Goal: Obtain resource: Download file/media

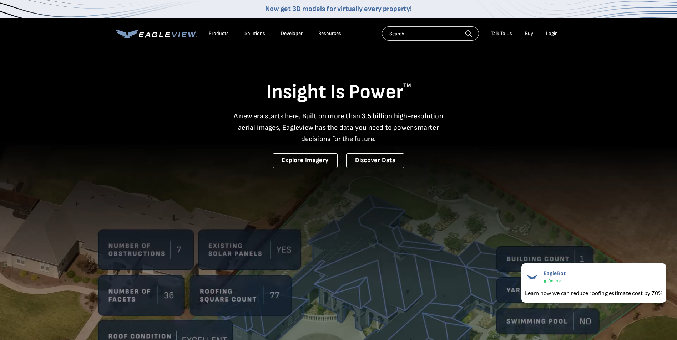
click at [550, 33] on div "Login" at bounding box center [552, 33] width 12 height 6
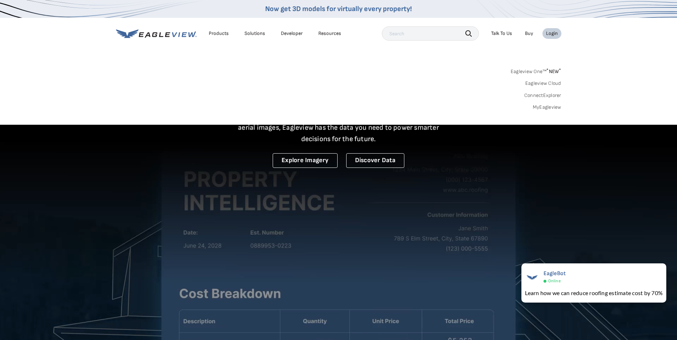
click at [547, 107] on link "MyEagleview" at bounding box center [547, 107] width 29 height 6
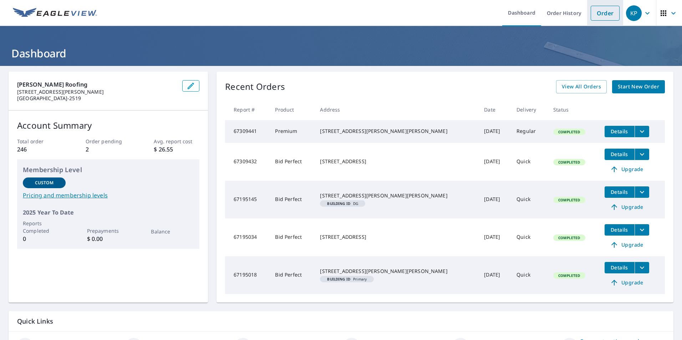
click at [601, 15] on link "Order" at bounding box center [605, 13] width 29 height 15
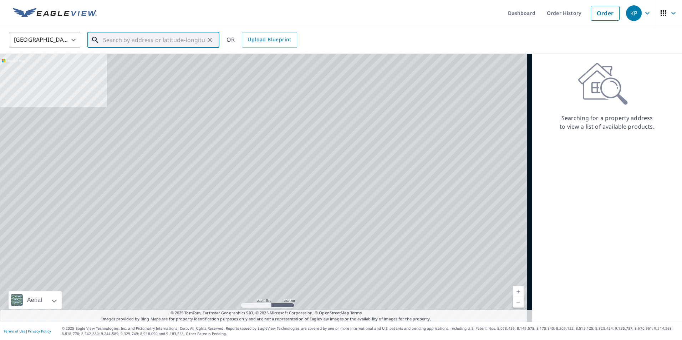
click at [136, 40] on input "text" at bounding box center [154, 40] width 102 height 20
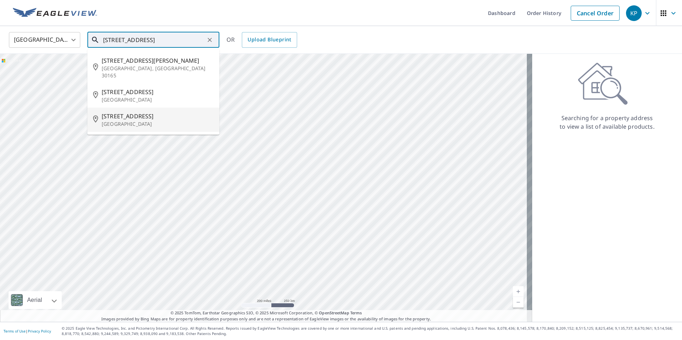
click at [130, 112] on span "10 Rivermont Dr" at bounding box center [158, 116] width 112 height 9
type input "10 Rivermont Dr Crystal City, MO 63019"
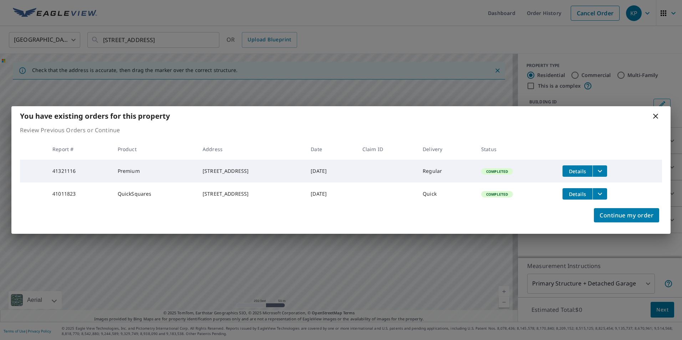
click at [604, 167] on icon "filesDropdownBtn-41321116" at bounding box center [600, 171] width 9 height 9
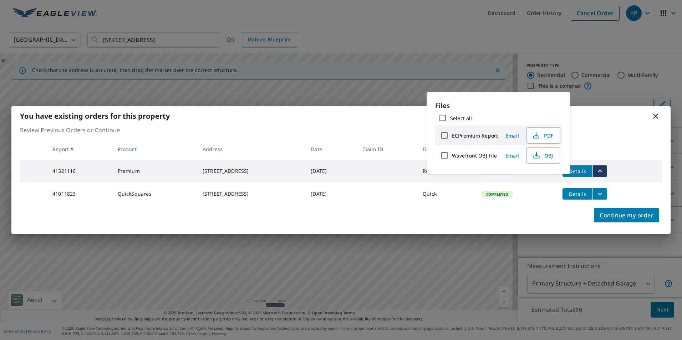
click at [511, 134] on span "Email" at bounding box center [512, 135] width 17 height 7
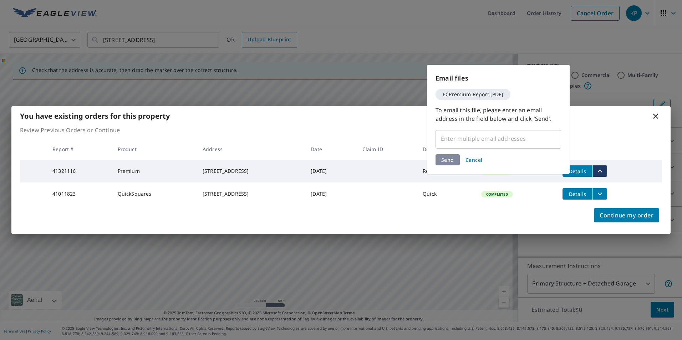
click at [513, 140] on input "text" at bounding box center [493, 139] width 108 height 14
click at [531, 140] on input "text" at bounding box center [493, 139] width 108 height 14
click at [462, 140] on input "text" at bounding box center [493, 139] width 108 height 14
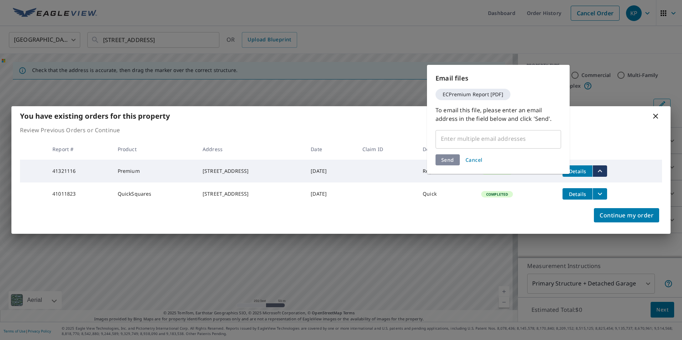
click at [470, 159] on span "Cancel" at bounding box center [474, 160] width 17 height 7
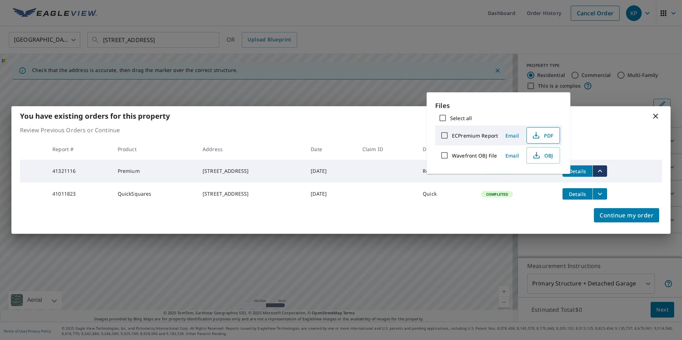
click at [544, 136] on span "PDF" at bounding box center [542, 135] width 23 height 9
click at [445, 136] on input "ECPremium Report" at bounding box center [444, 135] width 15 height 15
checkbox input "true"
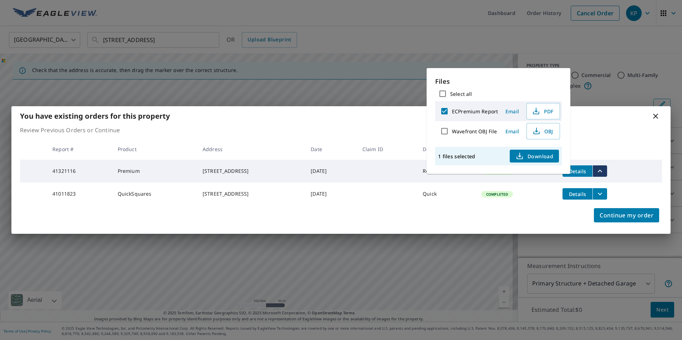
click at [511, 111] on span "Email" at bounding box center [512, 111] width 17 height 7
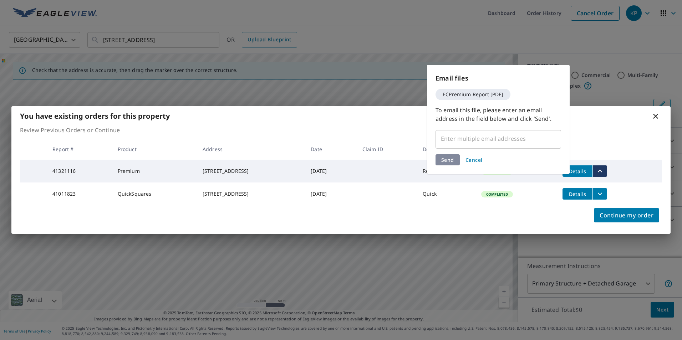
click at [508, 138] on input "text" at bounding box center [493, 139] width 108 height 14
click at [474, 159] on span "Cancel" at bounding box center [474, 160] width 17 height 7
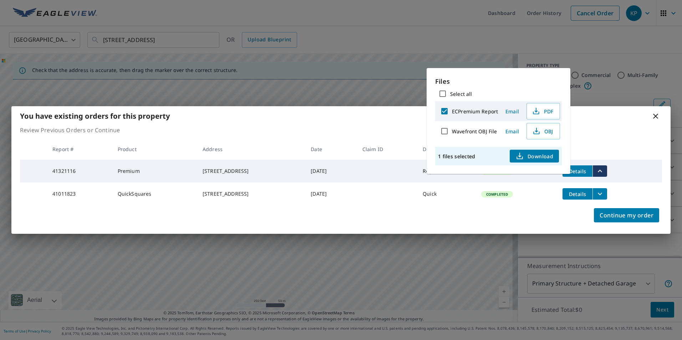
click at [534, 155] on span "Download" at bounding box center [535, 156] width 38 height 9
click at [622, 126] on p "Review Previous Orders or Continue" at bounding box center [341, 130] width 642 height 9
